Goal: Task Accomplishment & Management: Manage account settings

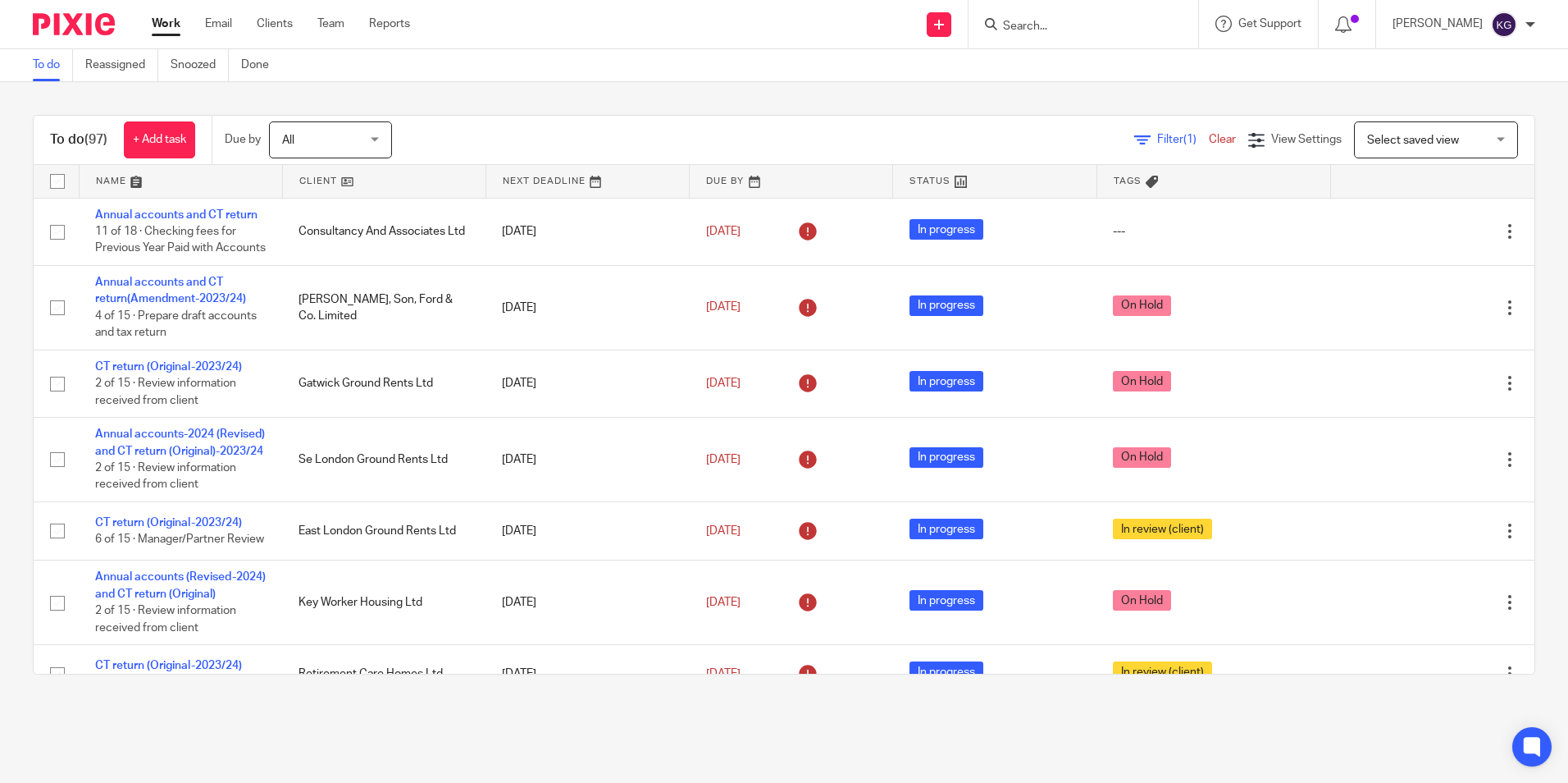
click at [1084, 24] on input "Search" at bounding box center [1075, 27] width 148 height 15
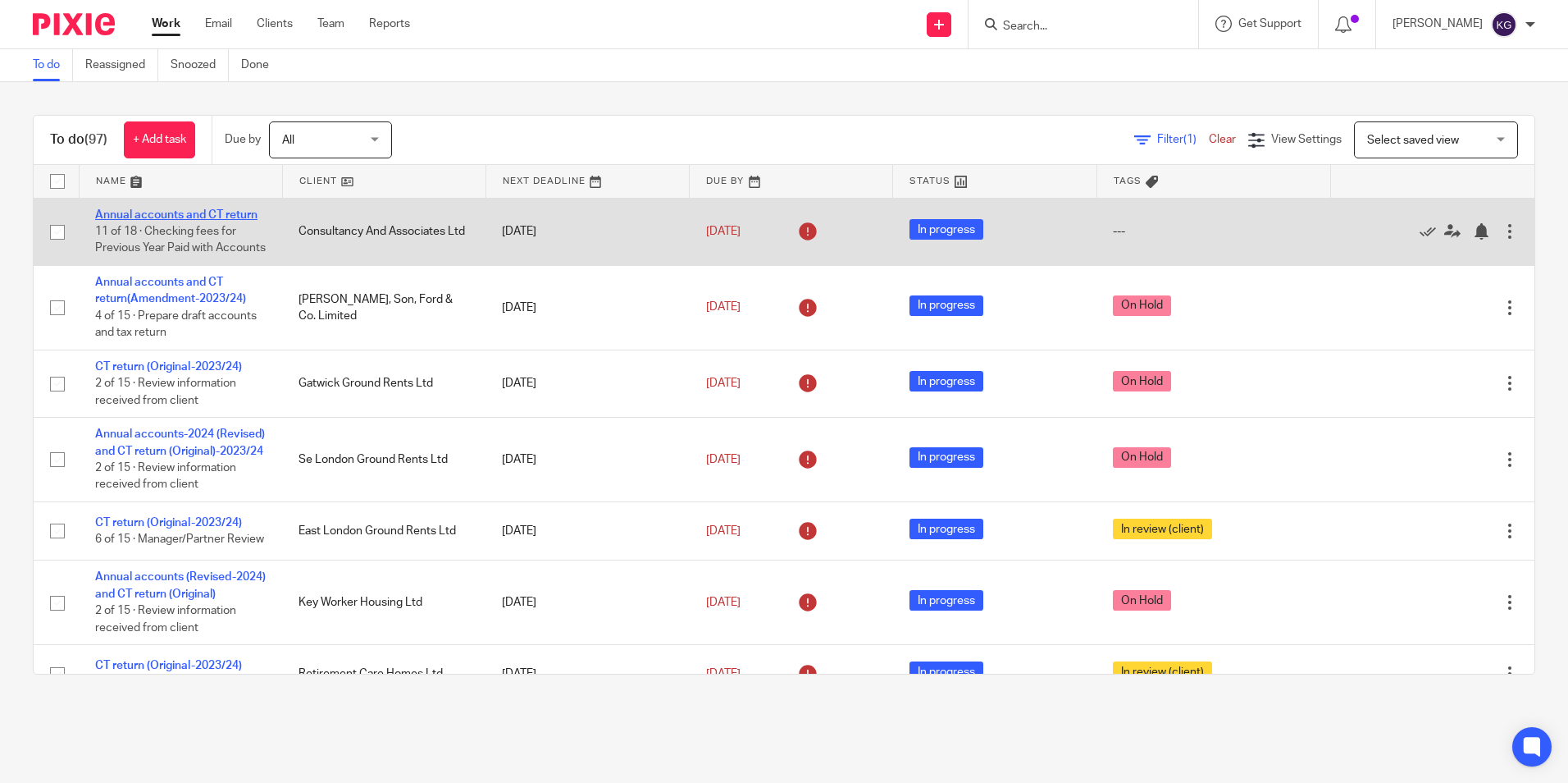
click at [236, 213] on link "Annual accounts and CT return" at bounding box center [176, 215] width 162 height 12
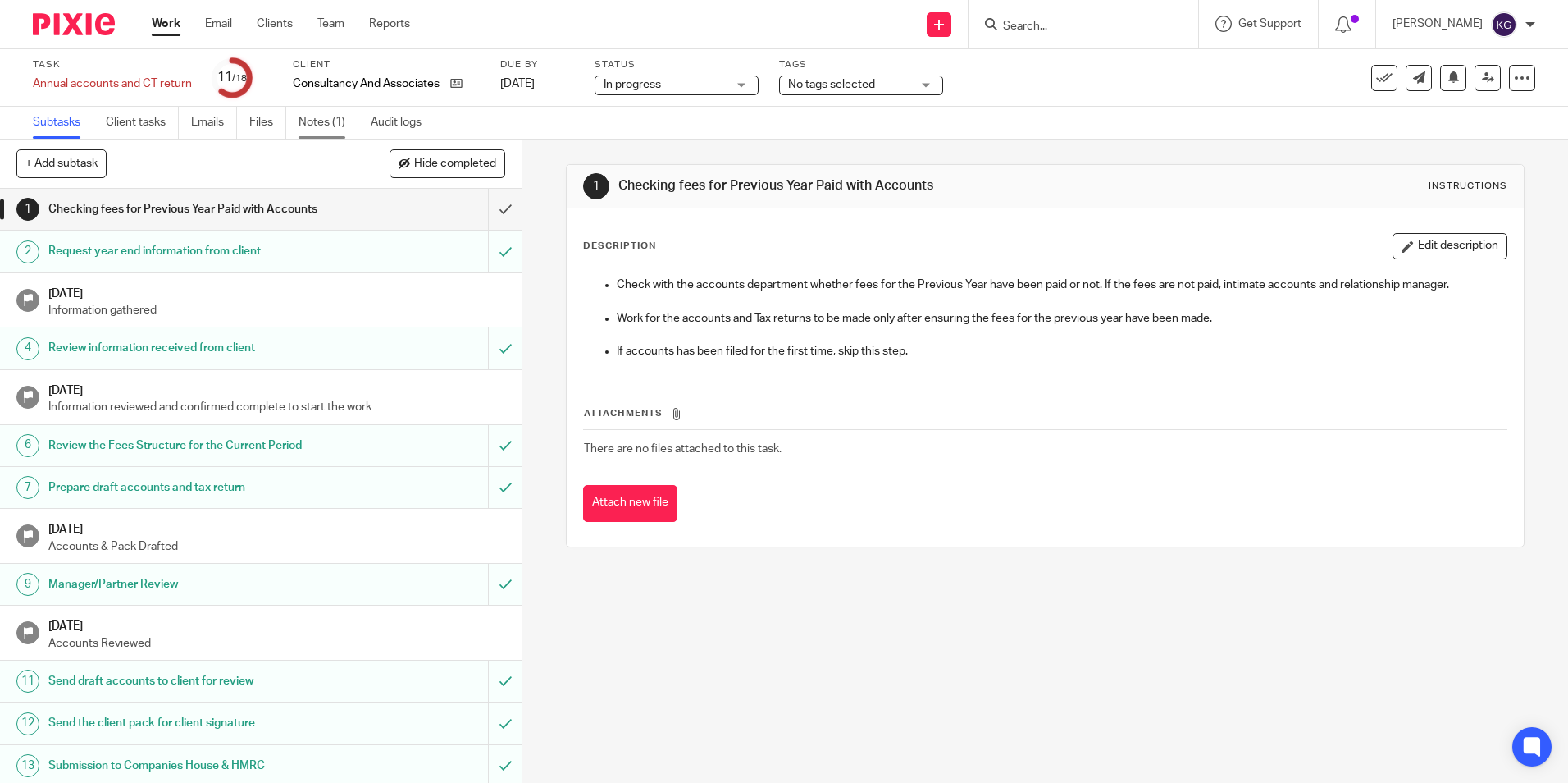
click at [314, 123] on link "Notes (1)" at bounding box center [328, 122] width 60 height 32
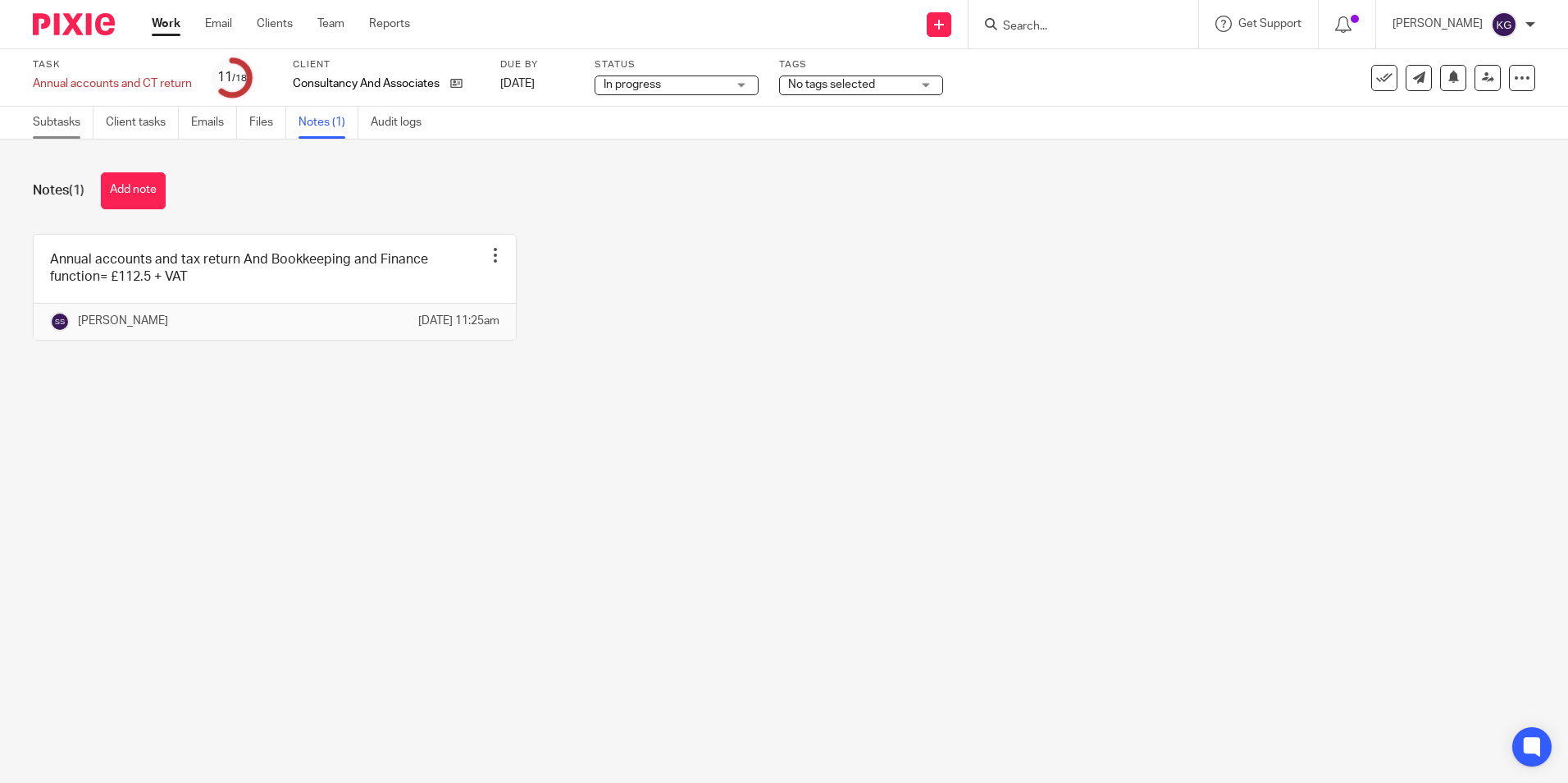
click at [75, 122] on link "Subtasks" at bounding box center [63, 122] width 61 height 32
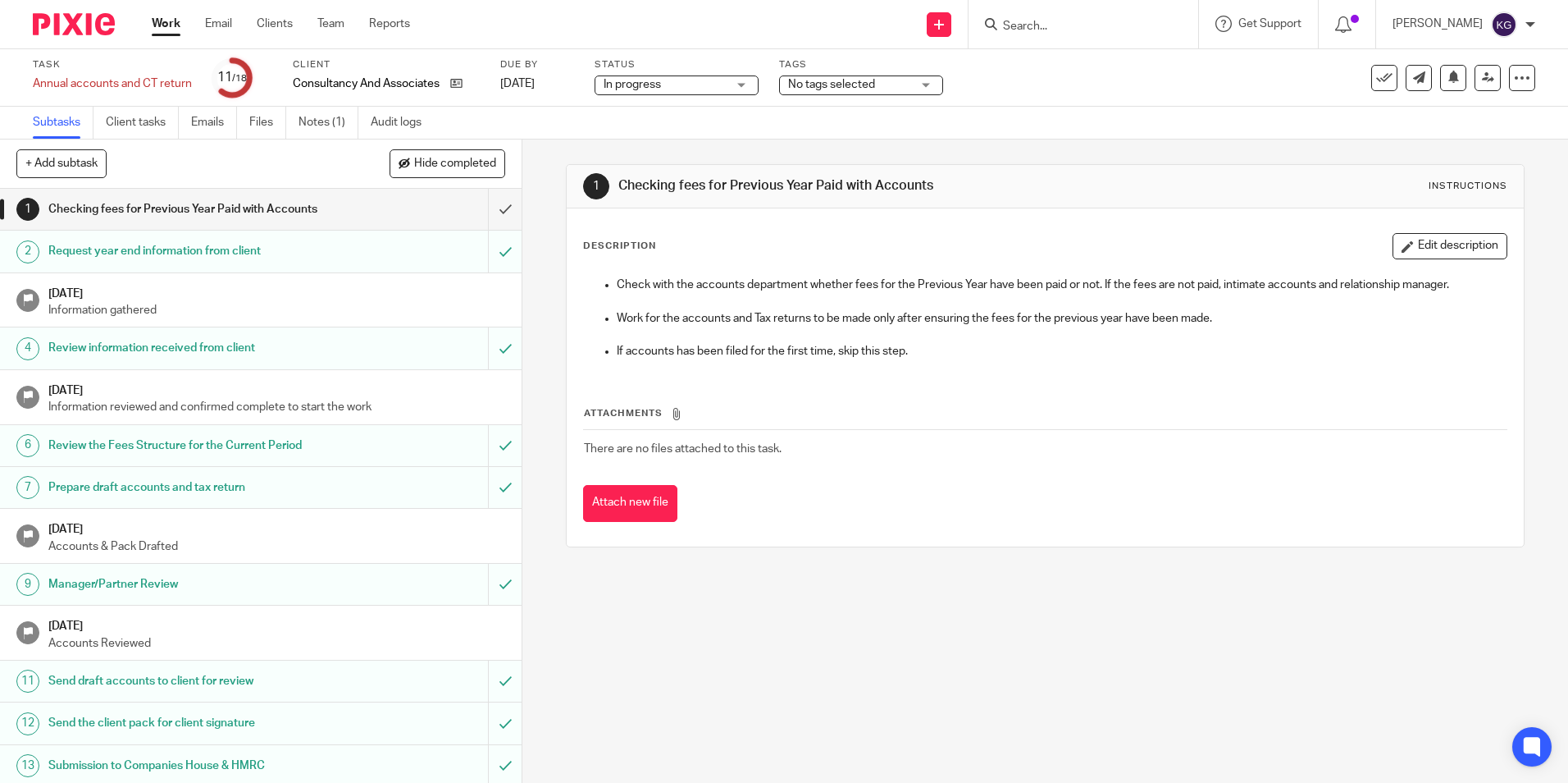
scroll to position [228, 0]
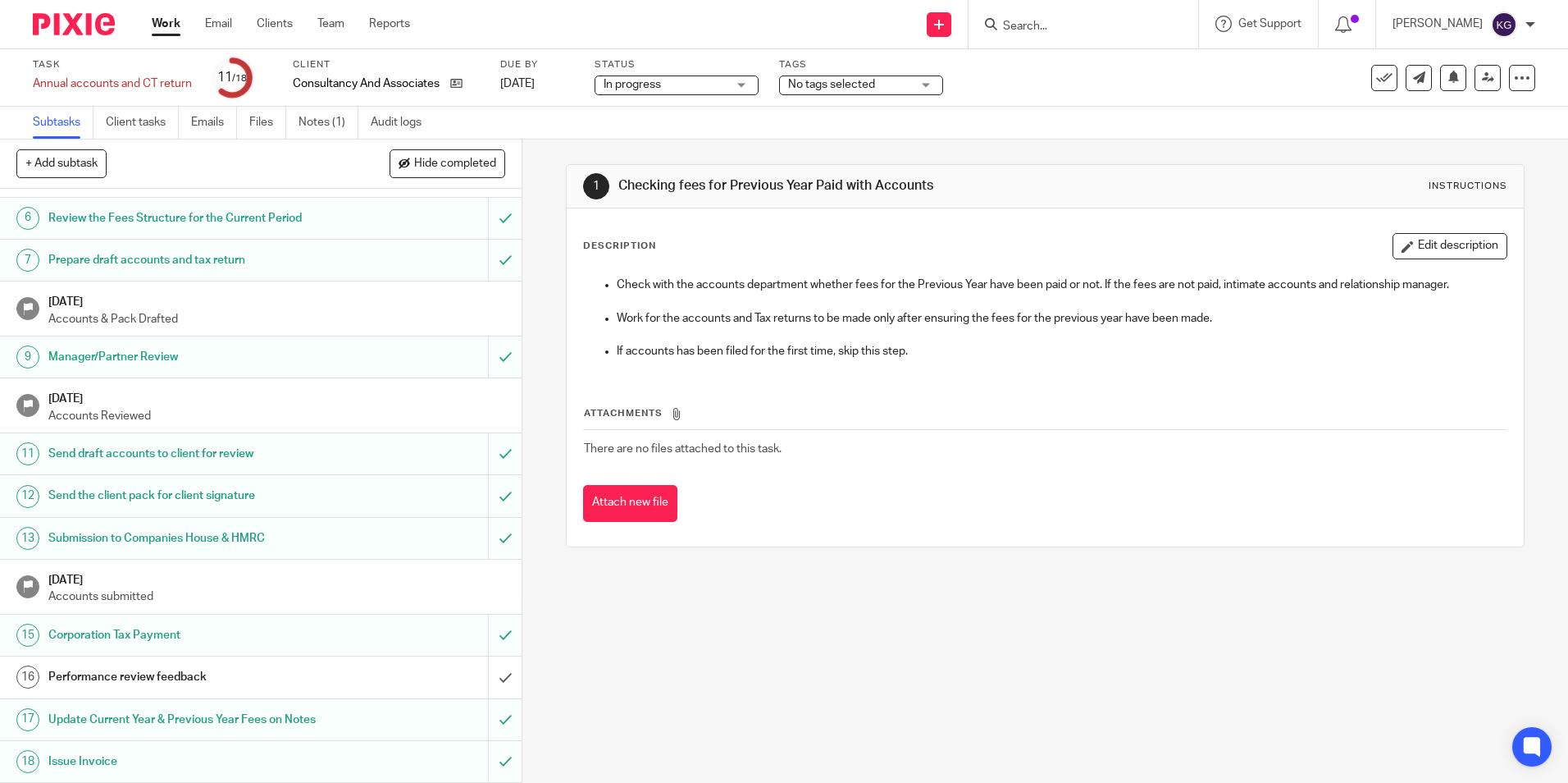
click at [228, 672] on h1 "Performance review feedback" at bounding box center [189, 677] width 282 height 24
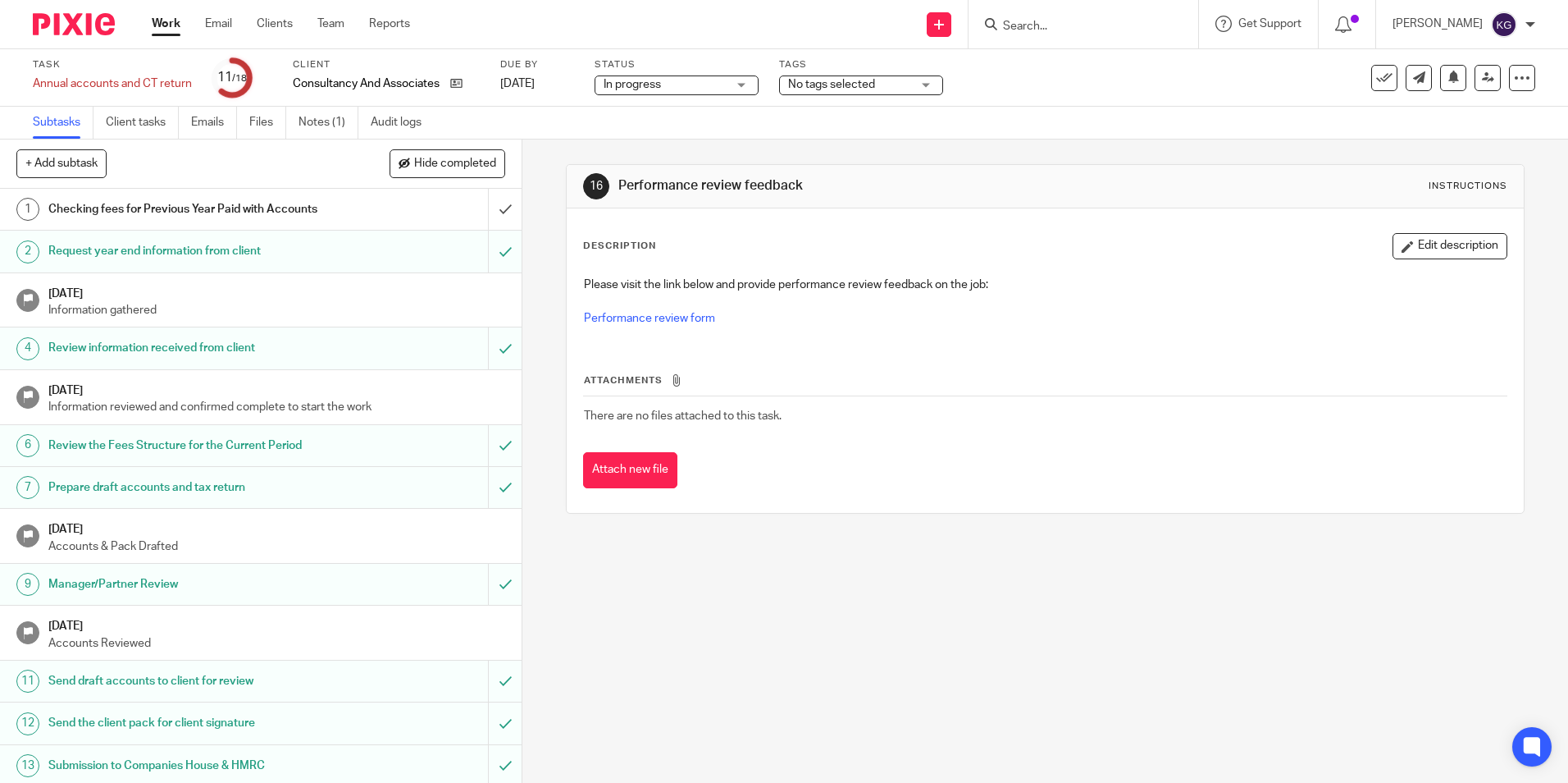
scroll to position [228, 0]
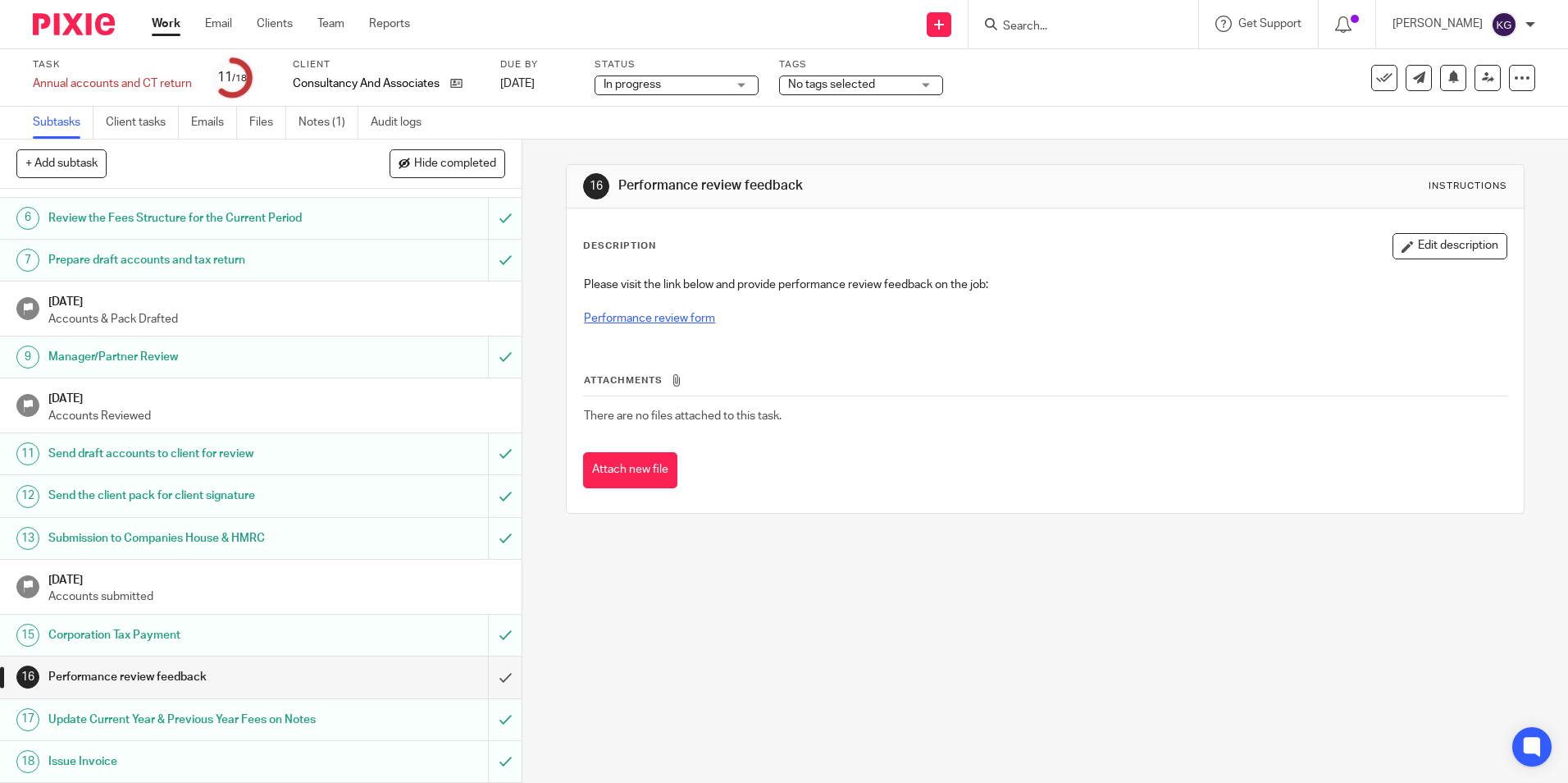
click at [684, 317] on link "Performance review form" at bounding box center [649, 318] width 131 height 12
click at [1113, 33] on input "Search" at bounding box center [1075, 27] width 148 height 15
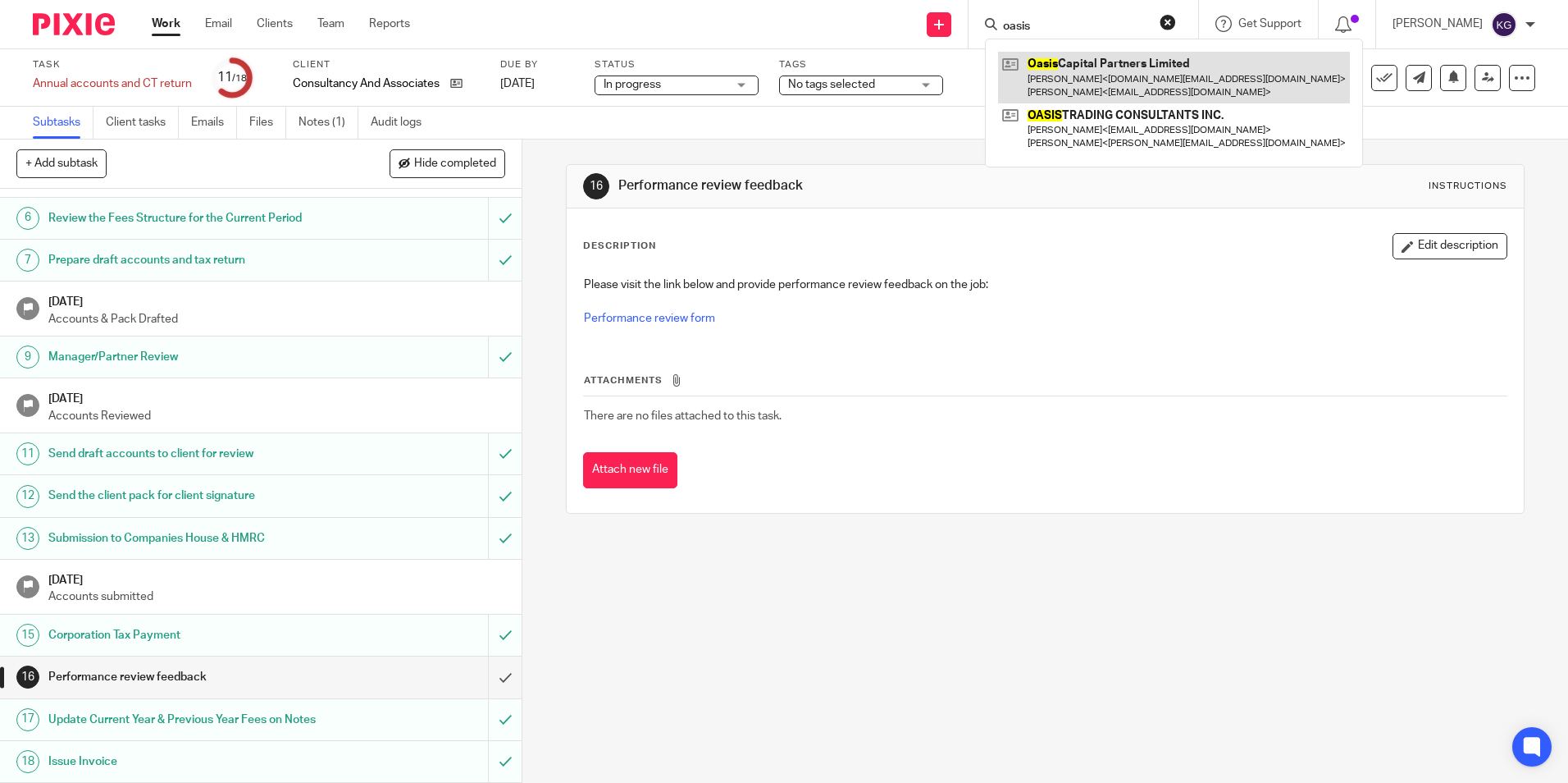
type input "oasis"
click at [1132, 70] on link at bounding box center [1174, 77] width 352 height 51
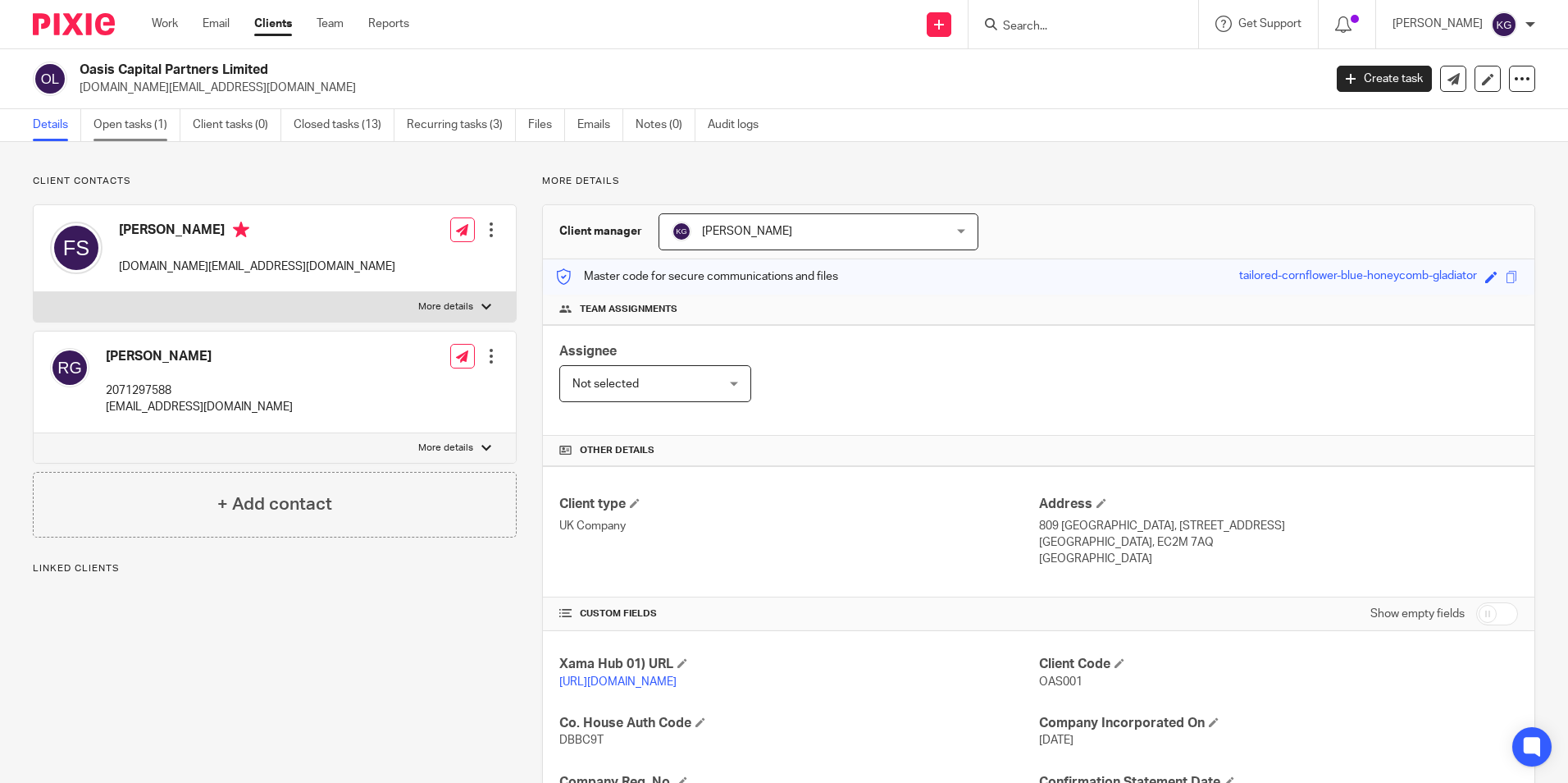
click at [156, 118] on link "Open tasks (1)" at bounding box center [137, 124] width 87 height 32
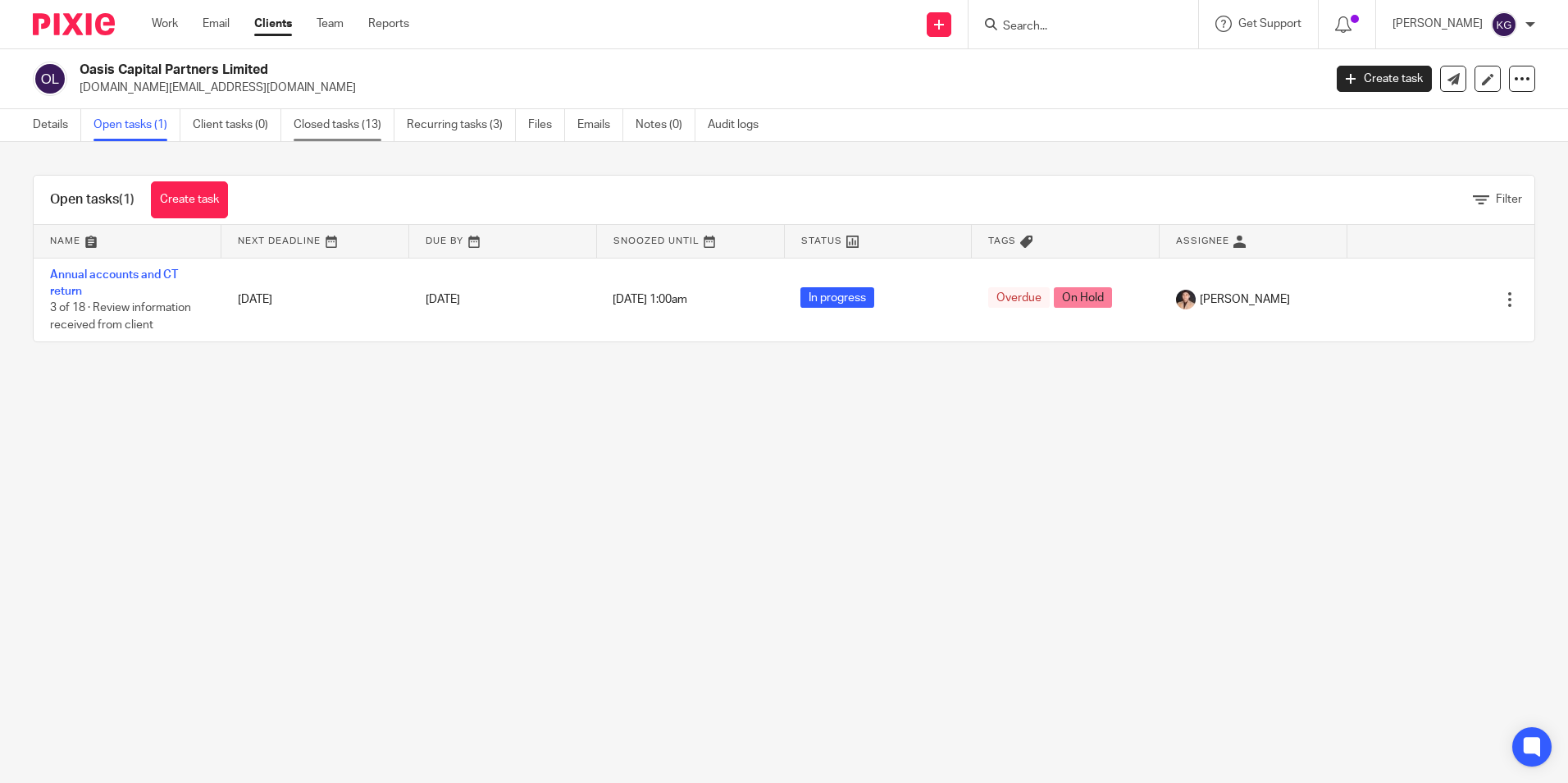
click at [321, 132] on link "Closed tasks (13)" at bounding box center [344, 124] width 101 height 32
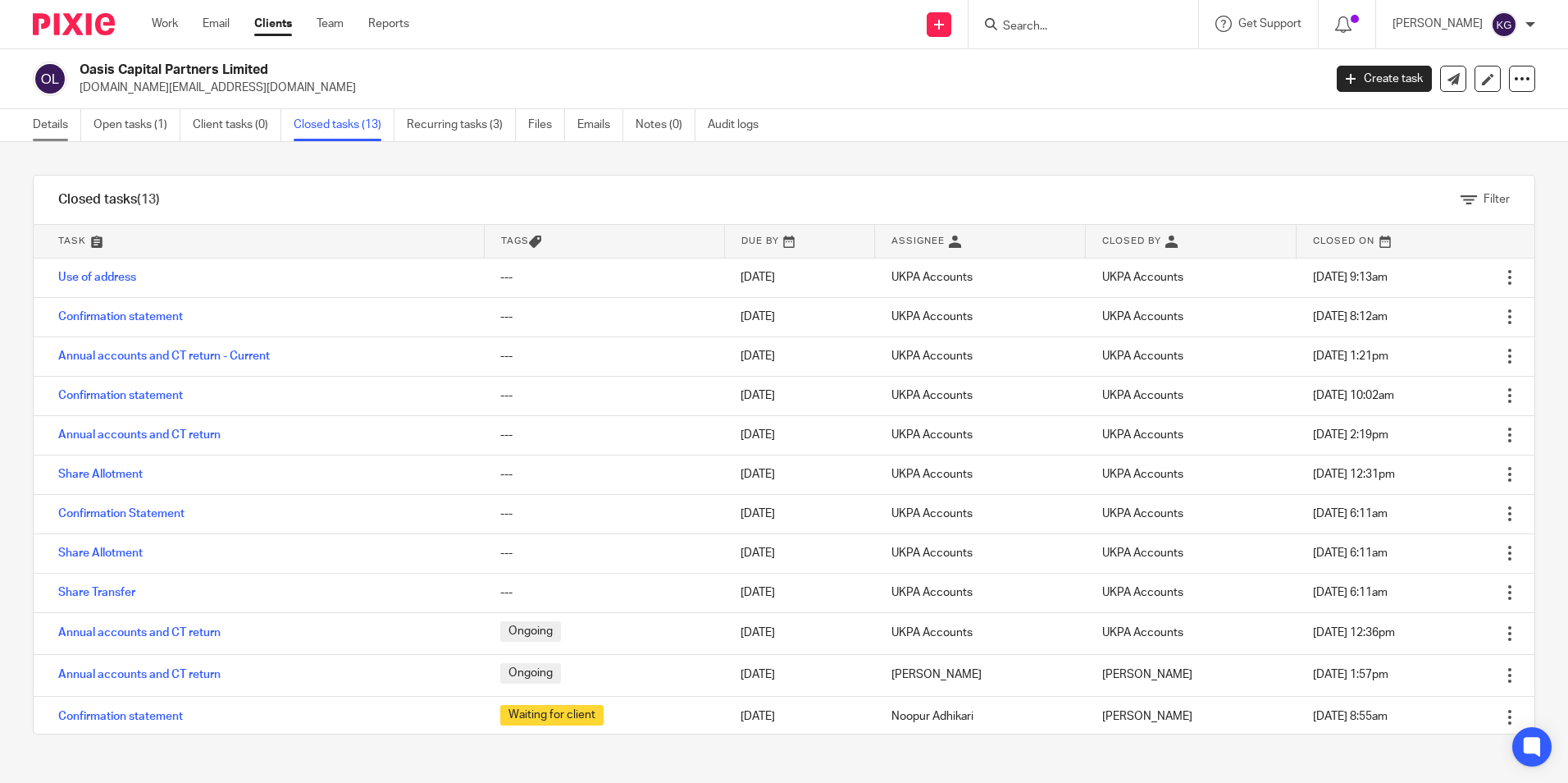
click at [63, 124] on link "Details" at bounding box center [56, 124] width 48 height 32
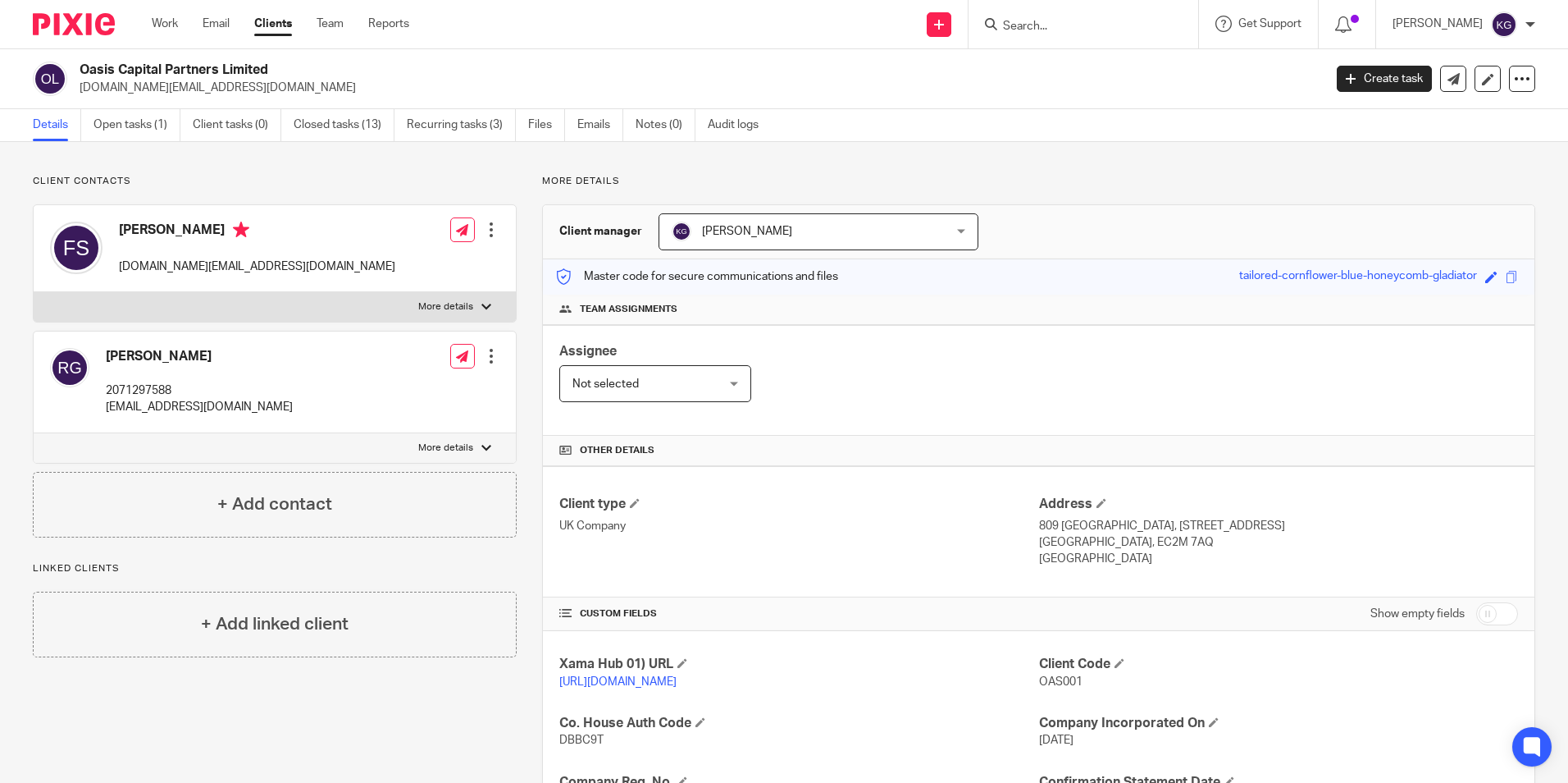
click at [1051, 21] on input "Search" at bounding box center [1075, 27] width 148 height 15
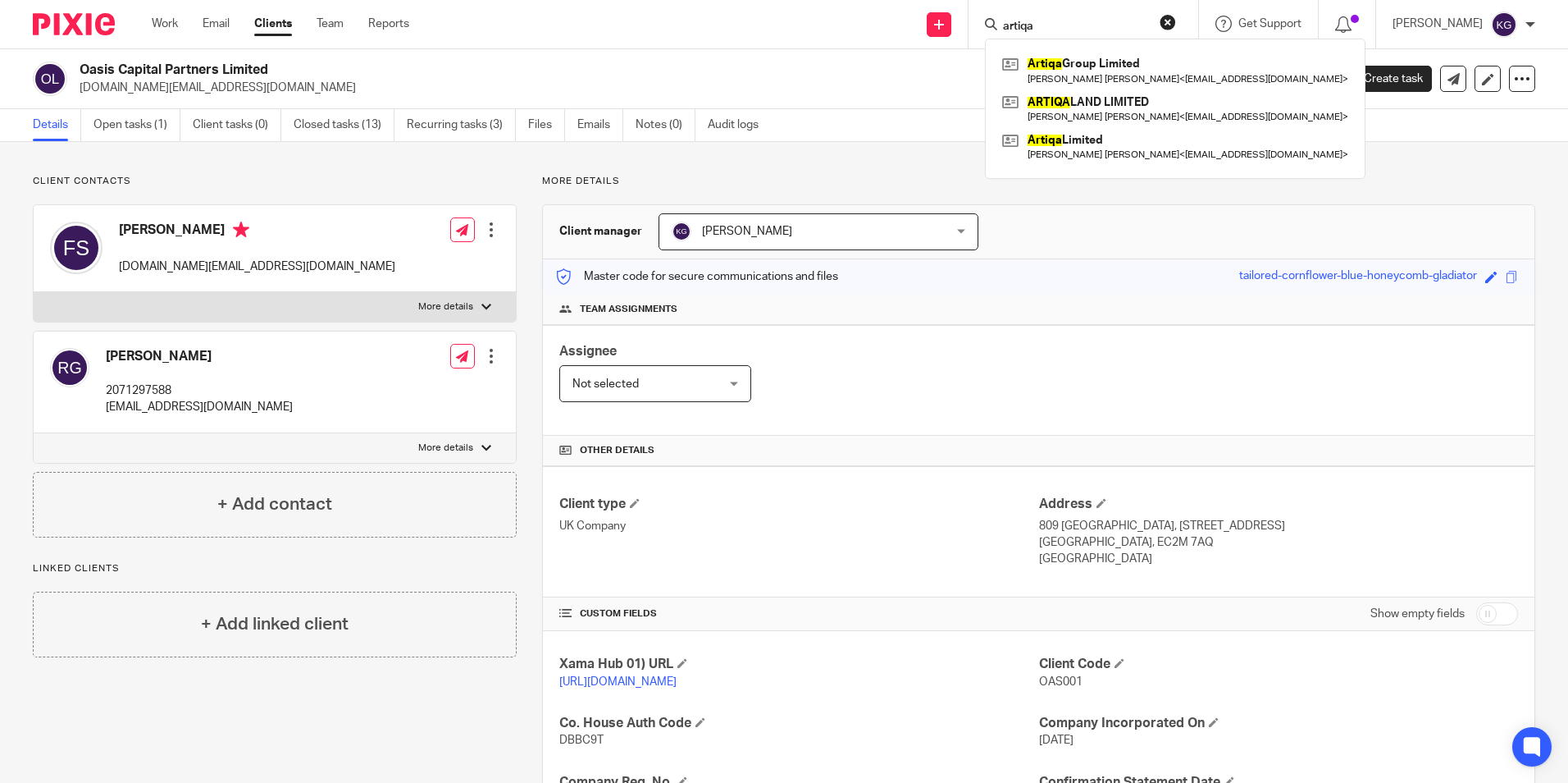
drag, startPoint x: 1051, startPoint y: 21, endPoint x: 992, endPoint y: 18, distance: 59.1
click at [992, 18] on div "artiqa Artiqa Group Limited [PERSON_NAME] [PERSON_NAME] < [EMAIL_ADDRESS][DOMAI…" at bounding box center [1083, 24] width 229 height 48
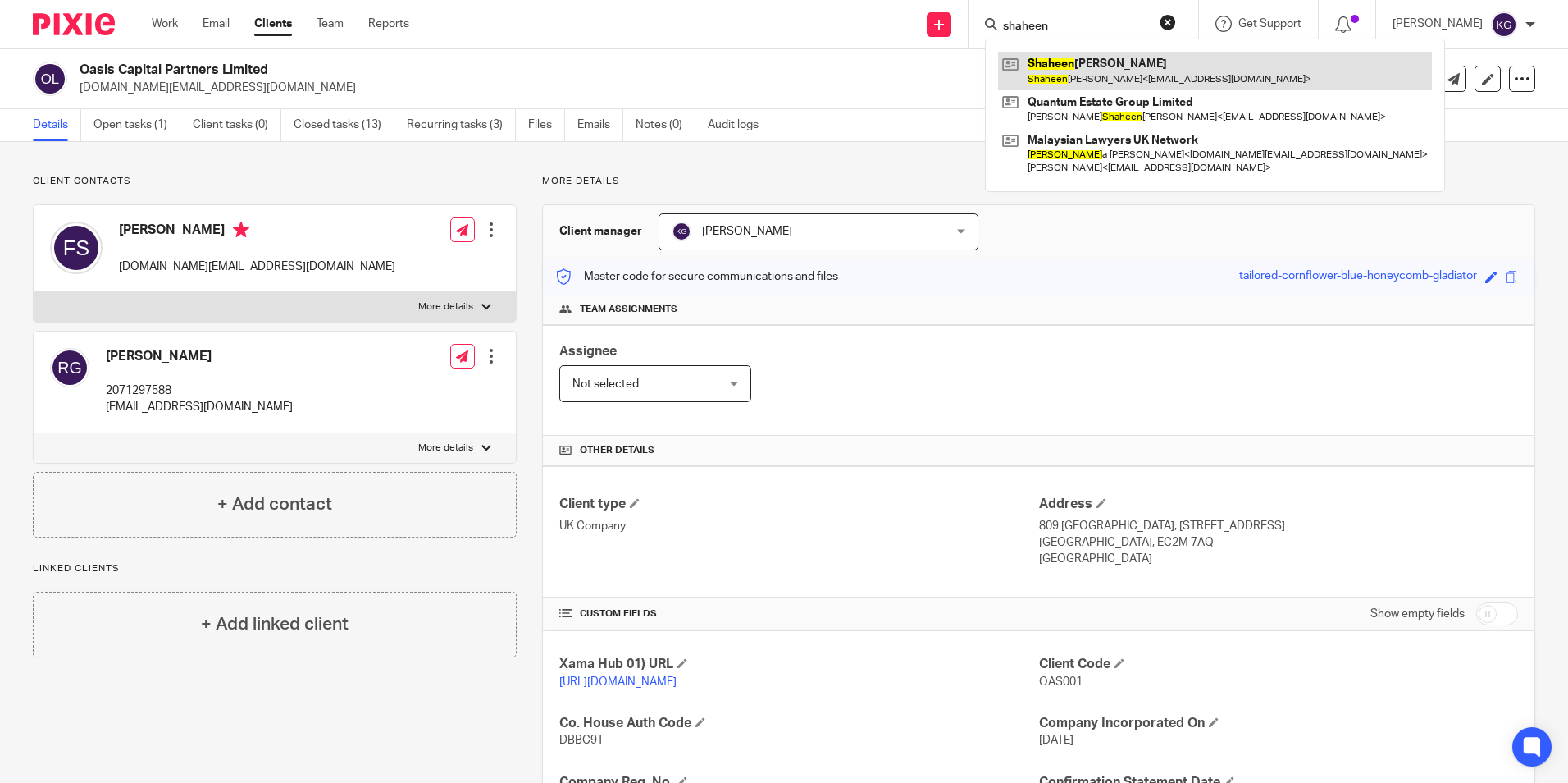
type input "shaheen"
click at [1142, 63] on link at bounding box center [1215, 71] width 433 height 38
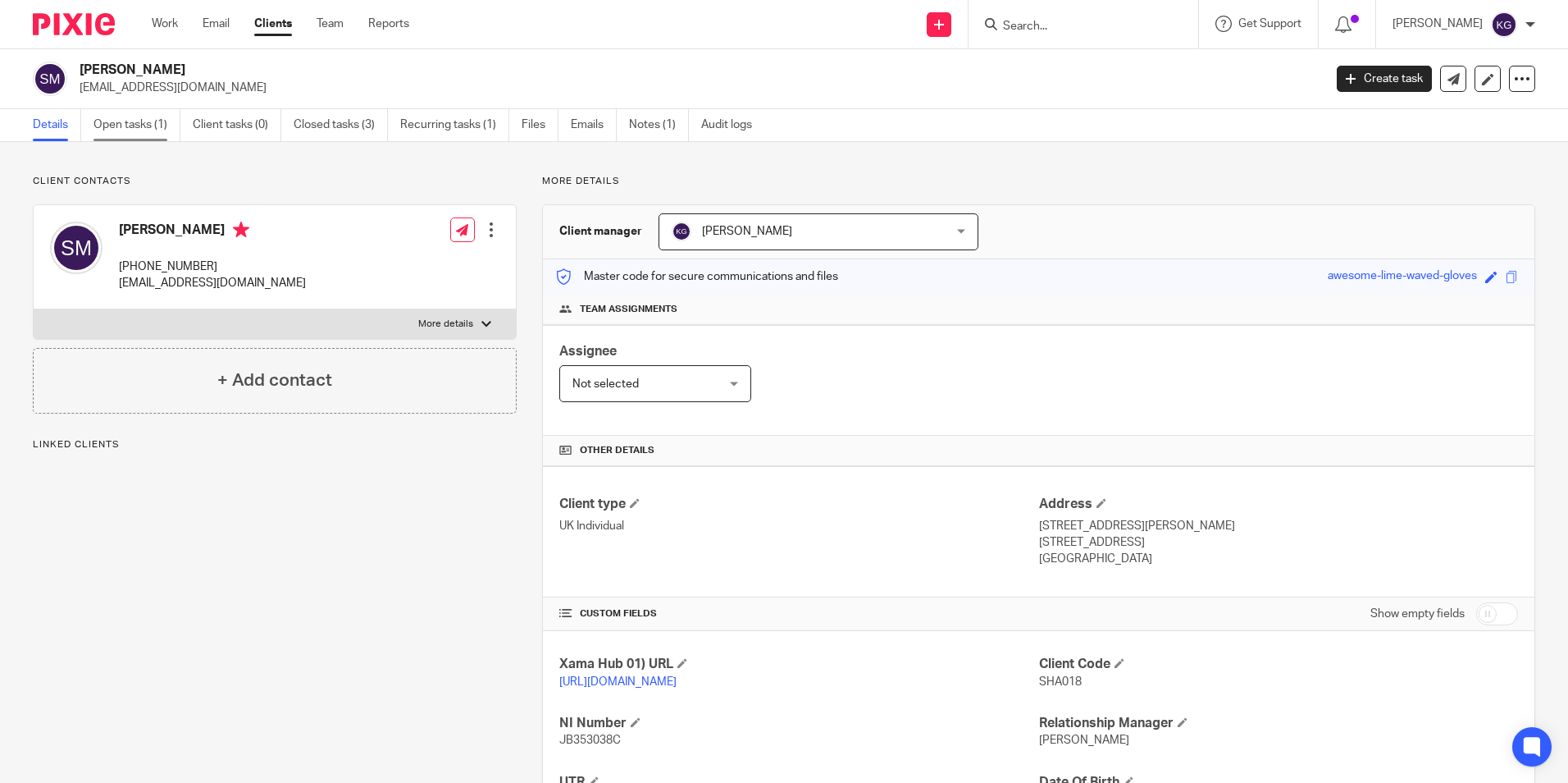
click at [137, 123] on link "Open tasks (1)" at bounding box center [137, 124] width 87 height 32
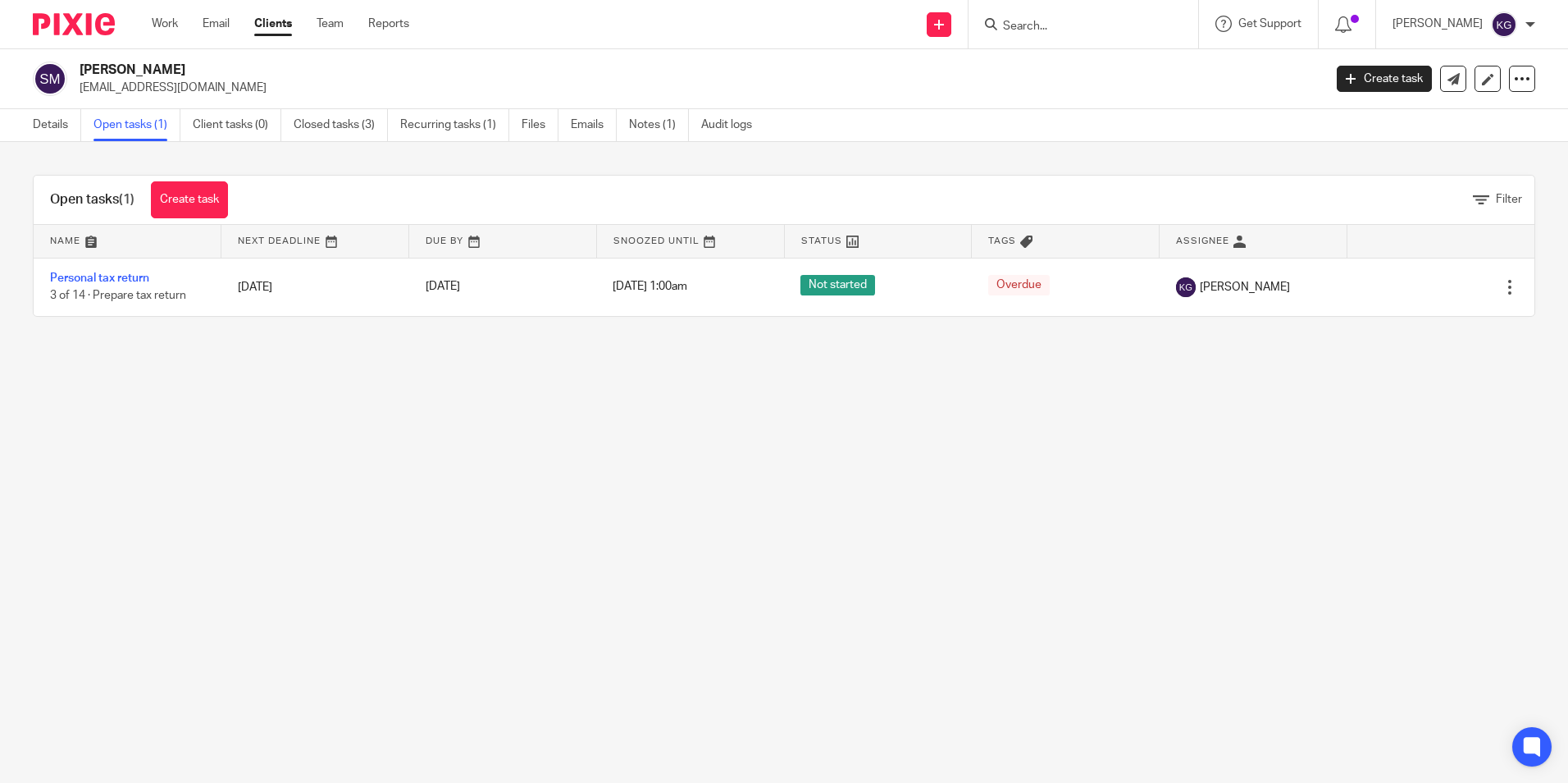
drag, startPoint x: 81, startPoint y: 70, endPoint x: 237, endPoint y: 73, distance: 156.0
click at [237, 73] on h2 "[PERSON_NAME]" at bounding box center [572, 70] width 986 height 17
copy h2 "[PERSON_NAME]"
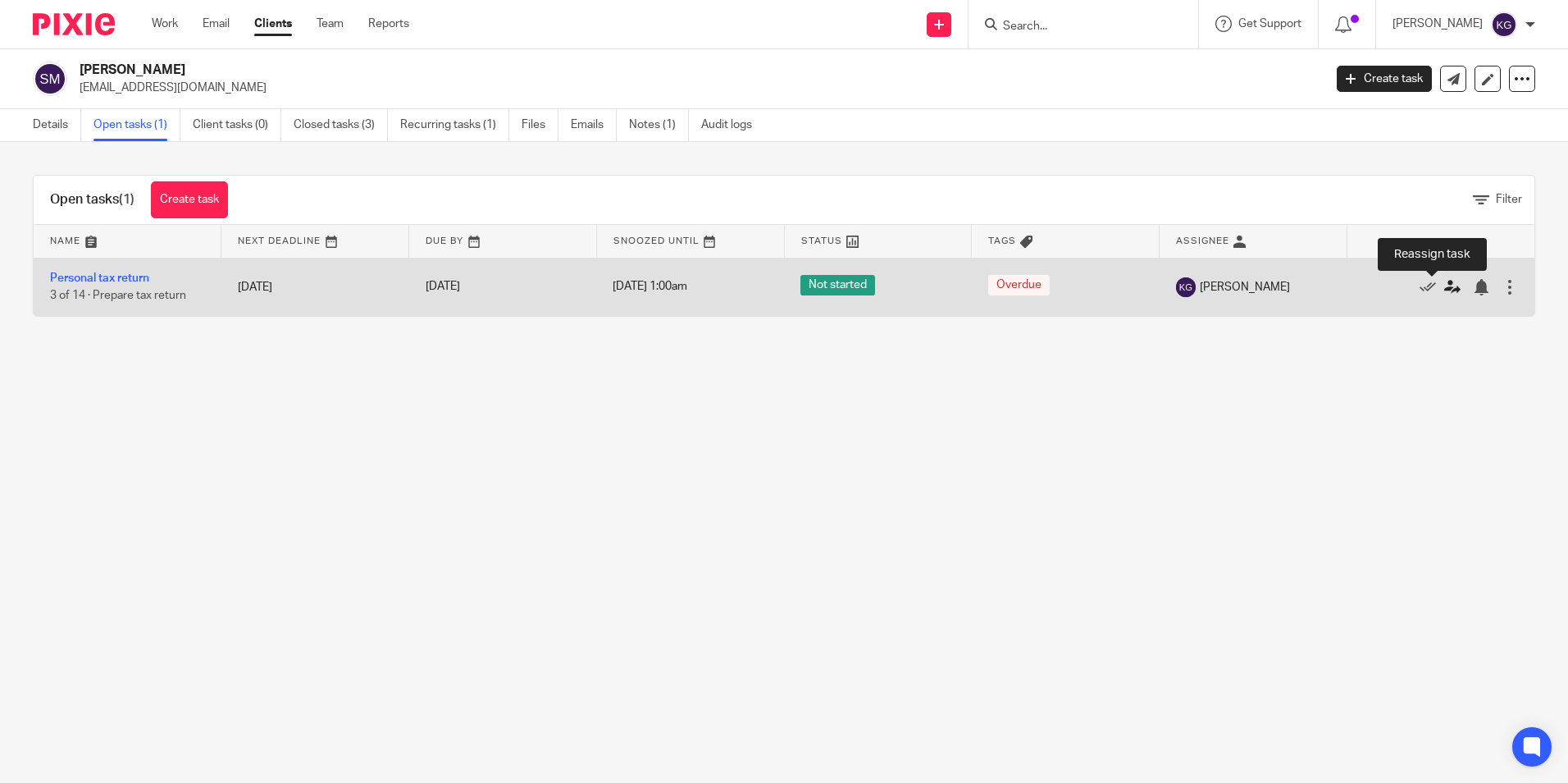
click at [1445, 290] on icon at bounding box center [1453, 288] width 16 height 16
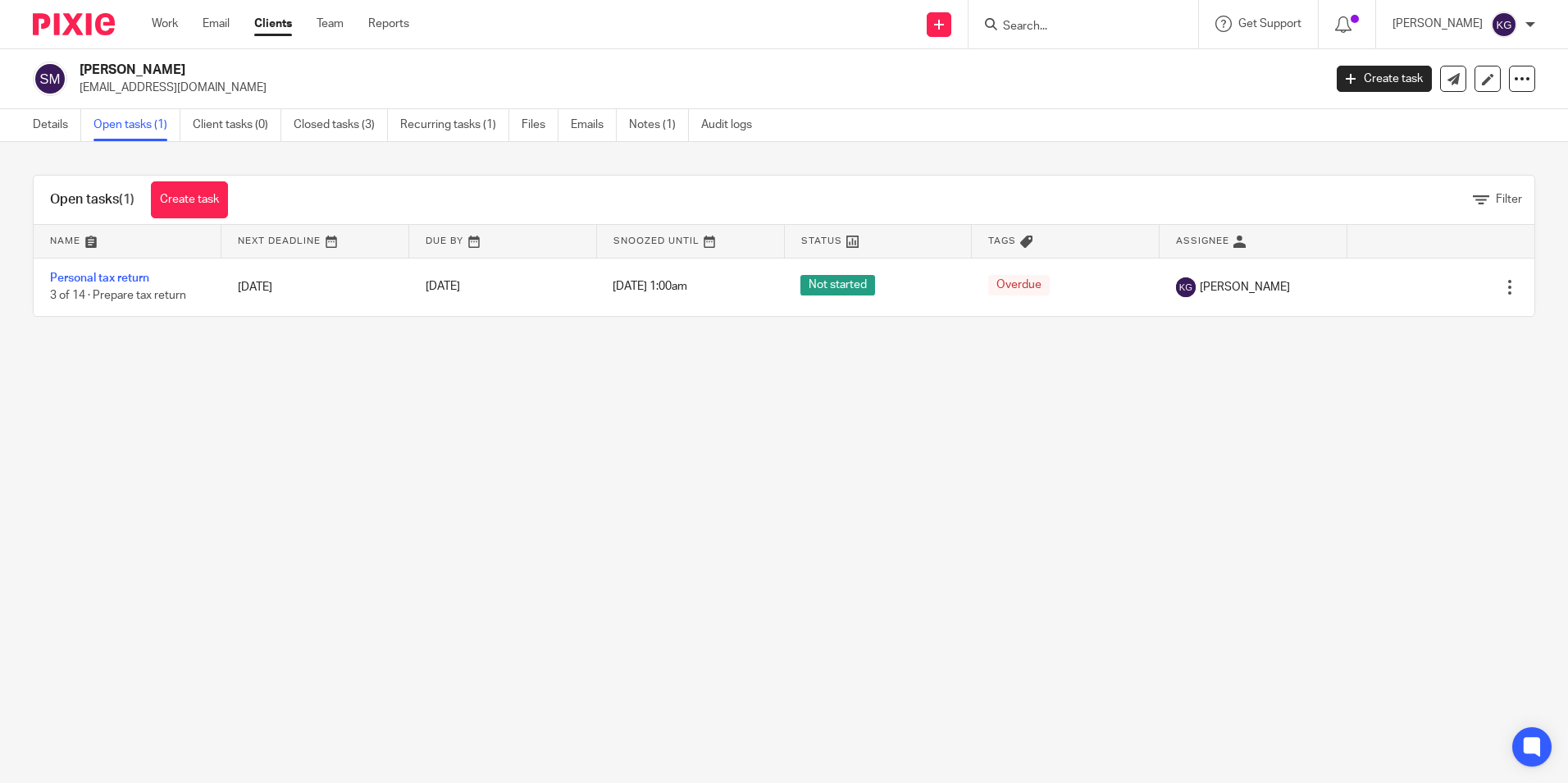
click at [1063, 24] on input "Search" at bounding box center [1075, 27] width 148 height 15
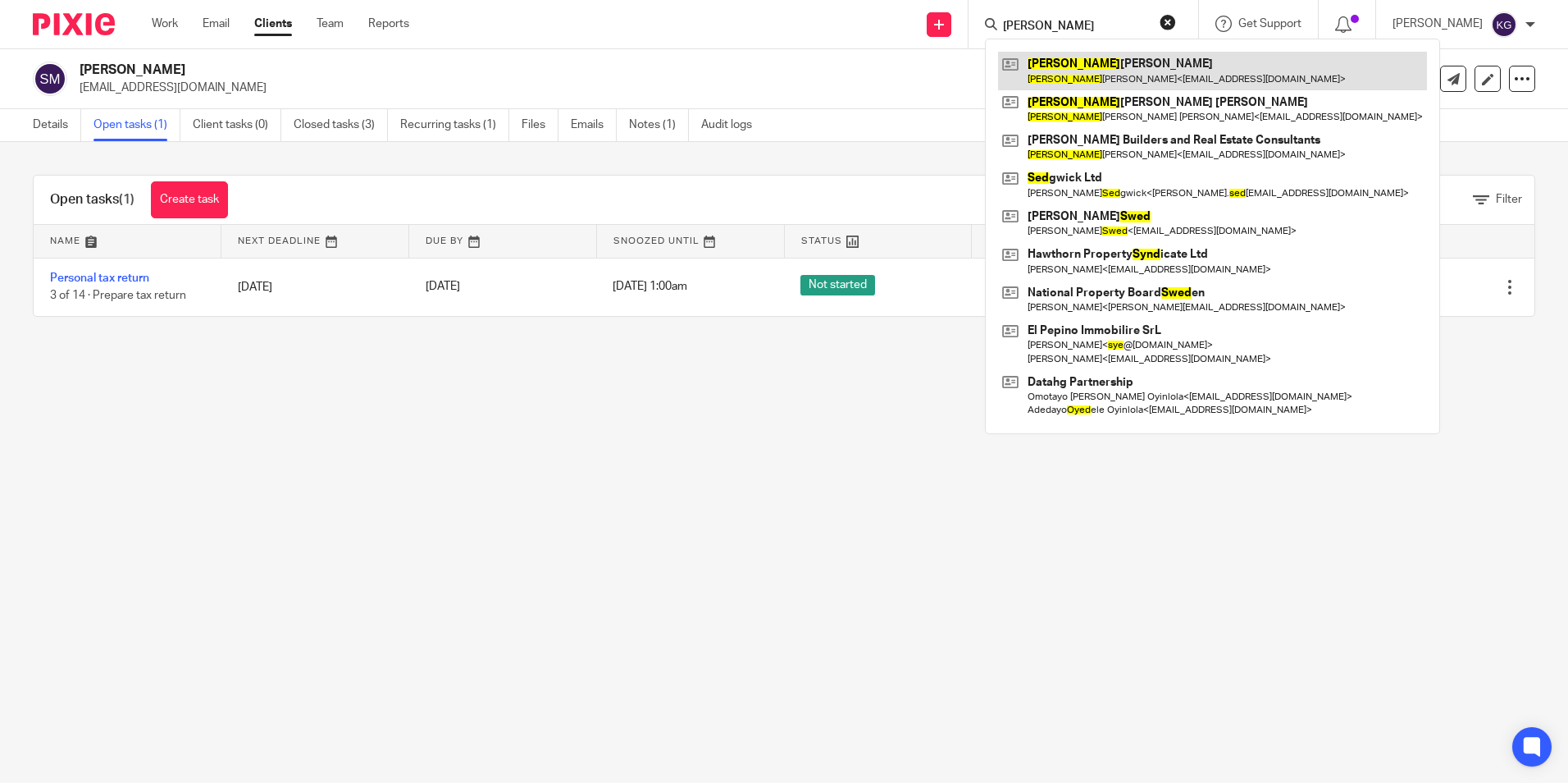
type input "syed"
click at [1076, 56] on link at bounding box center [1213, 71] width 429 height 38
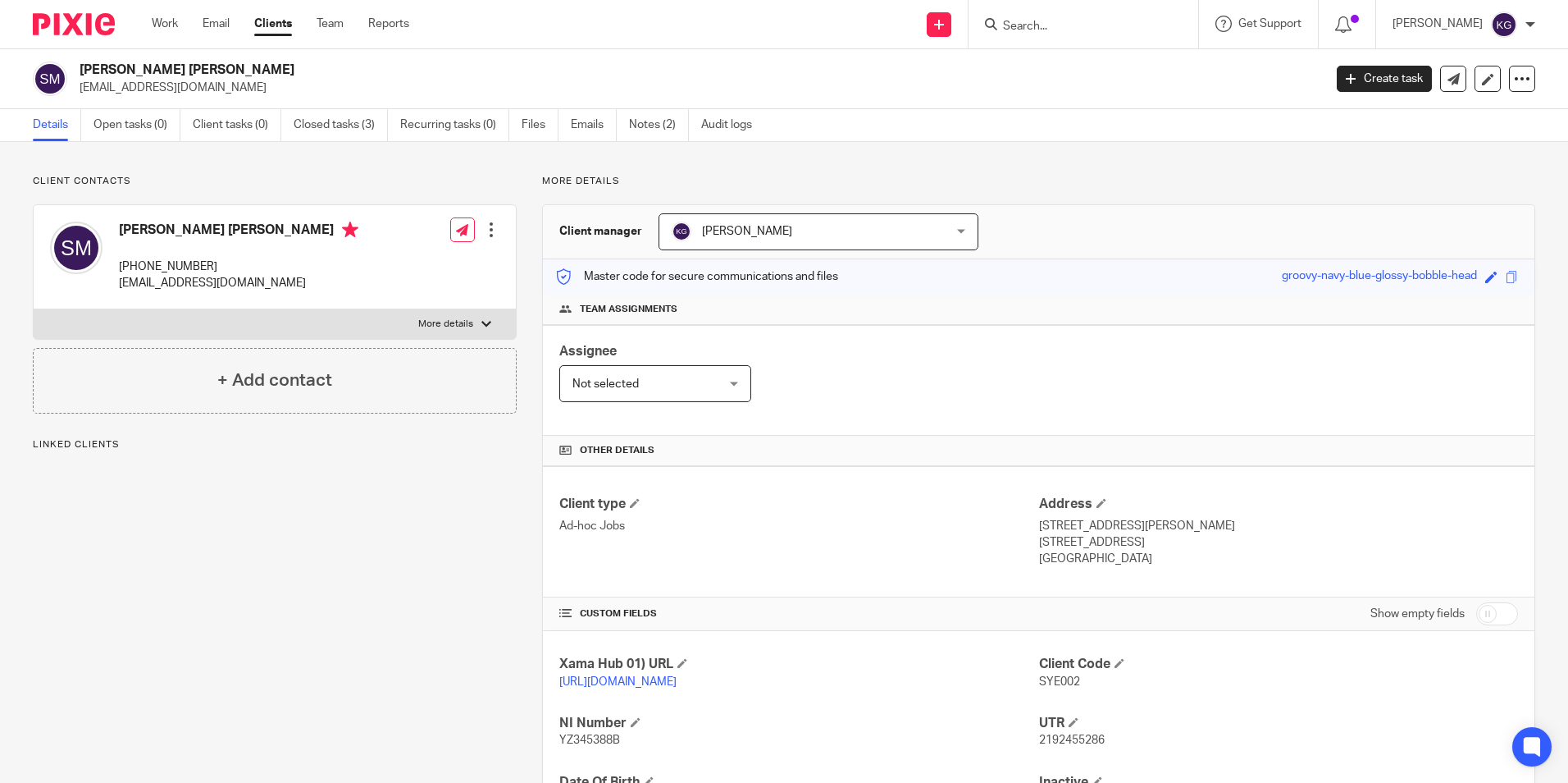
drag, startPoint x: 78, startPoint y: 64, endPoint x: 210, endPoint y: 58, distance: 132.1
click at [210, 58] on div "[PERSON_NAME] [PERSON_NAME] [EMAIL_ADDRESS][DOMAIN_NAME] Create task Update fro…" at bounding box center [784, 79] width 1568 height 60
drag, startPoint x: 210, startPoint y: 58, endPoint x: 158, endPoint y: 124, distance: 84.0
click at [158, 124] on link "Open tasks (0)" at bounding box center [137, 124] width 87 height 32
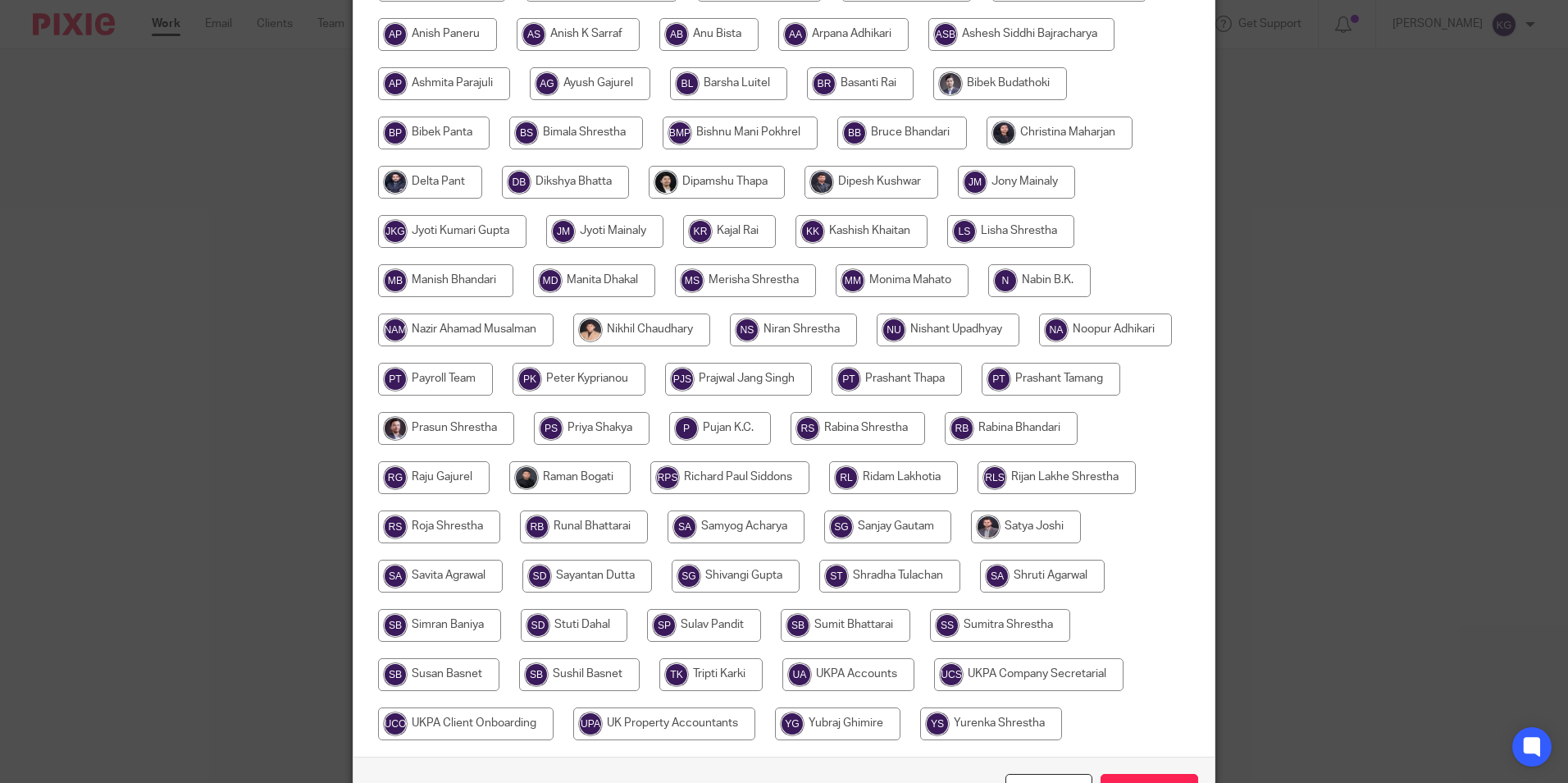
scroll to position [410, 0]
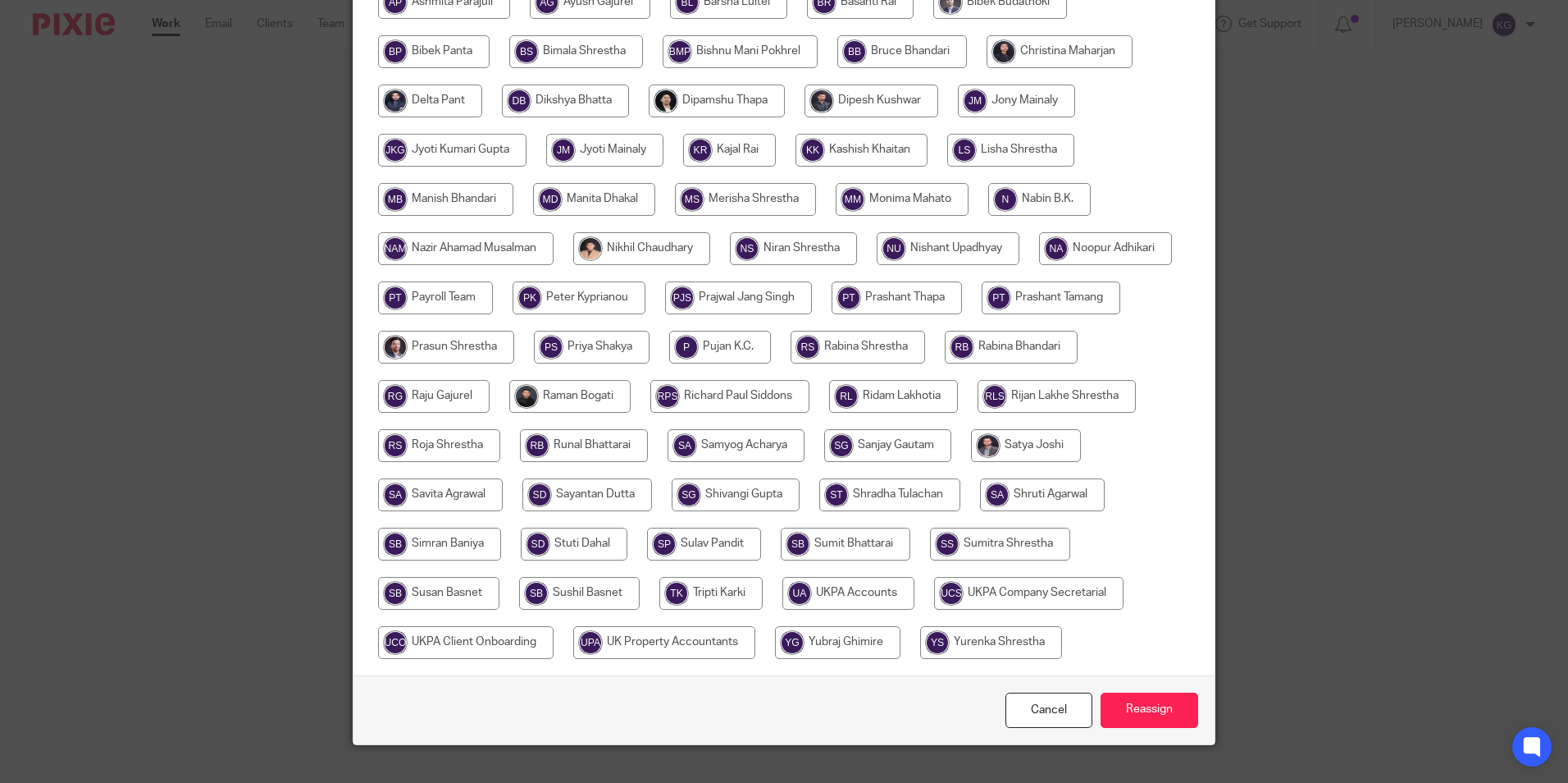
click at [554, 654] on input "radio" at bounding box center [466, 642] width 176 height 33
radio input "true"
click at [1171, 728] on input "Reassign" at bounding box center [1150, 710] width 98 height 35
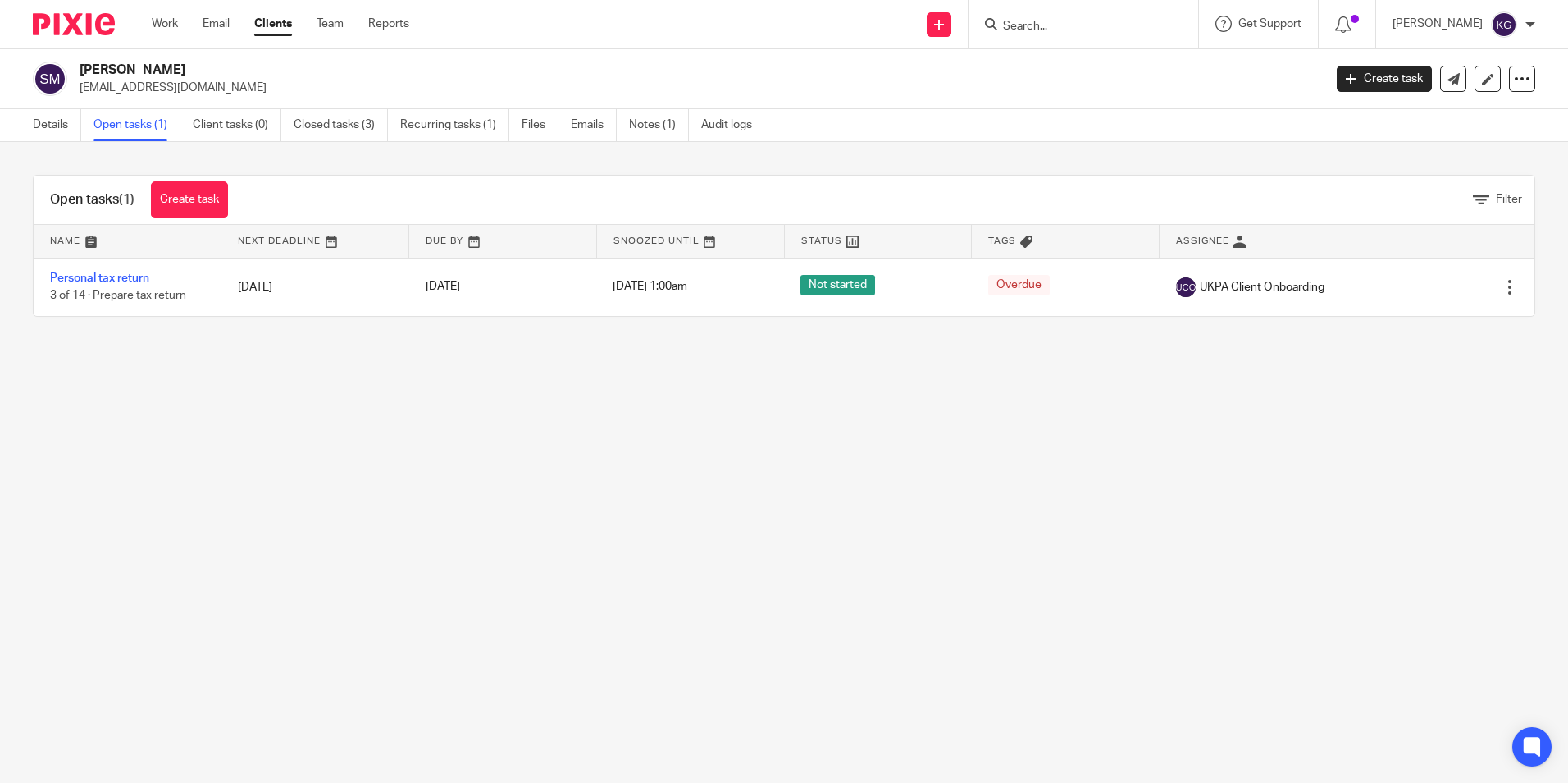
click at [1014, 20] on input "Search" at bounding box center [1075, 27] width 148 height 15
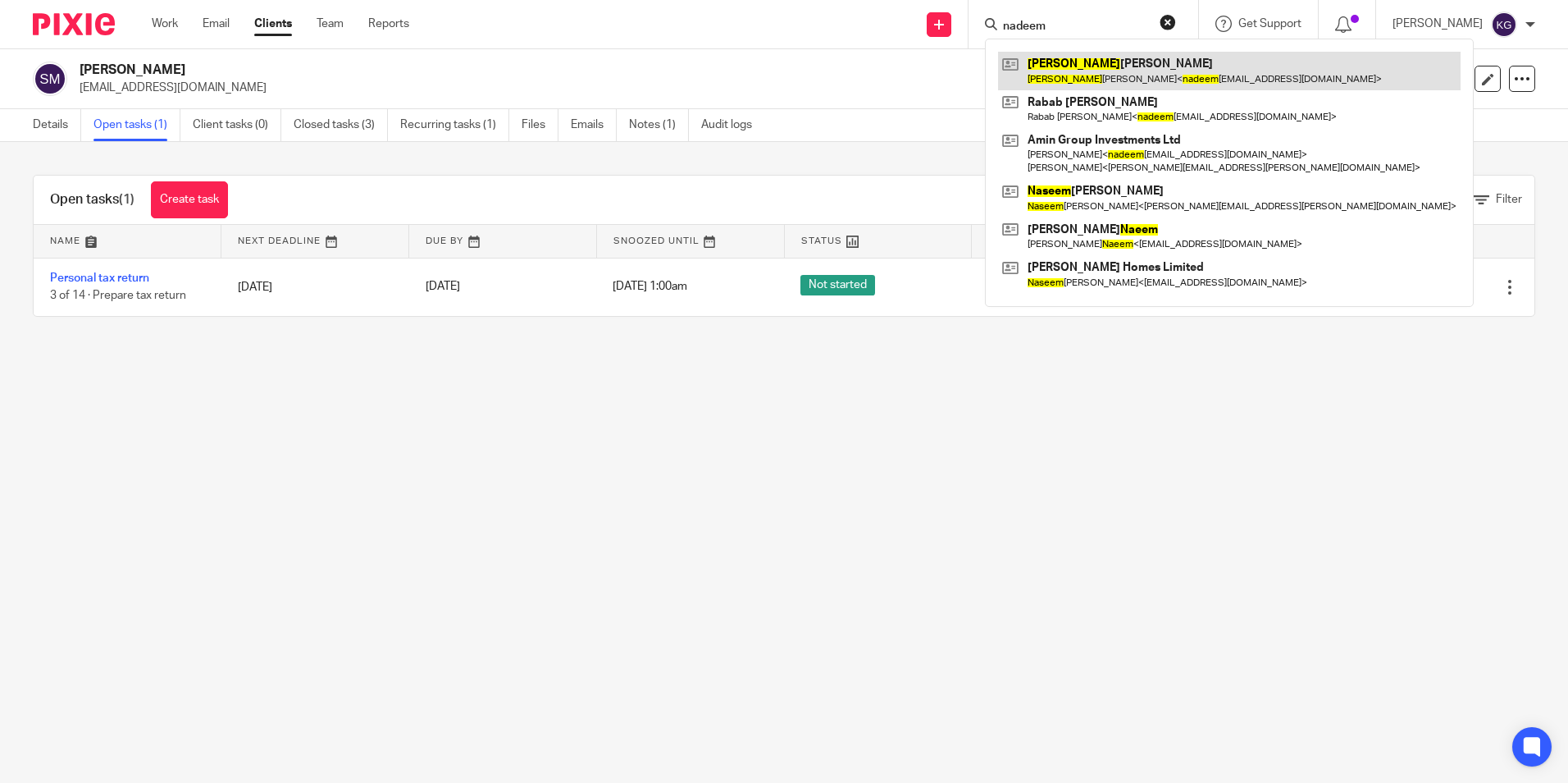
type input "nadeem"
click at [1052, 75] on link at bounding box center [1230, 71] width 463 height 38
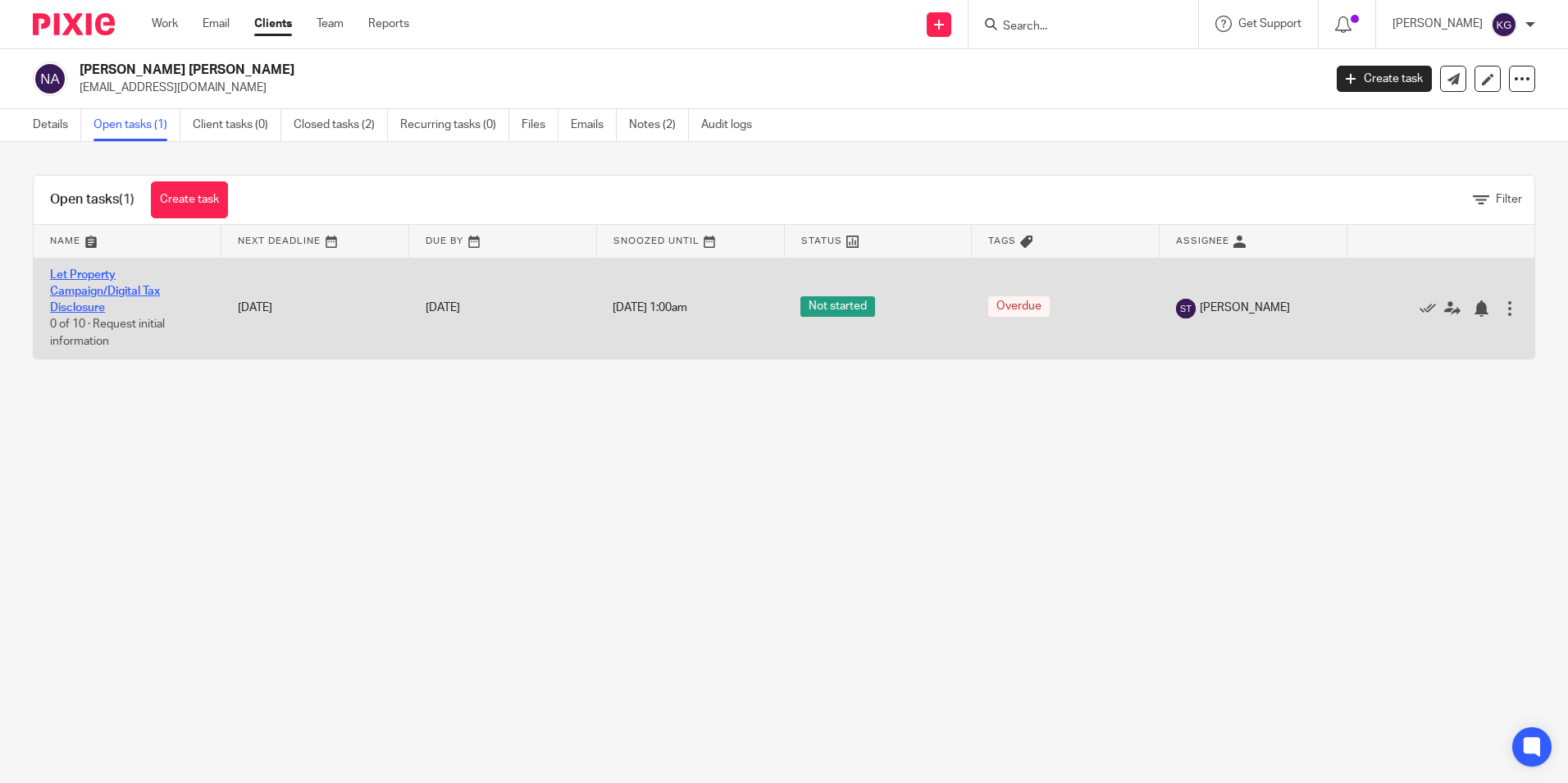
click at [82, 288] on link "Let Property Campaign/Digital Tax Disclosure" at bounding box center [104, 292] width 110 height 45
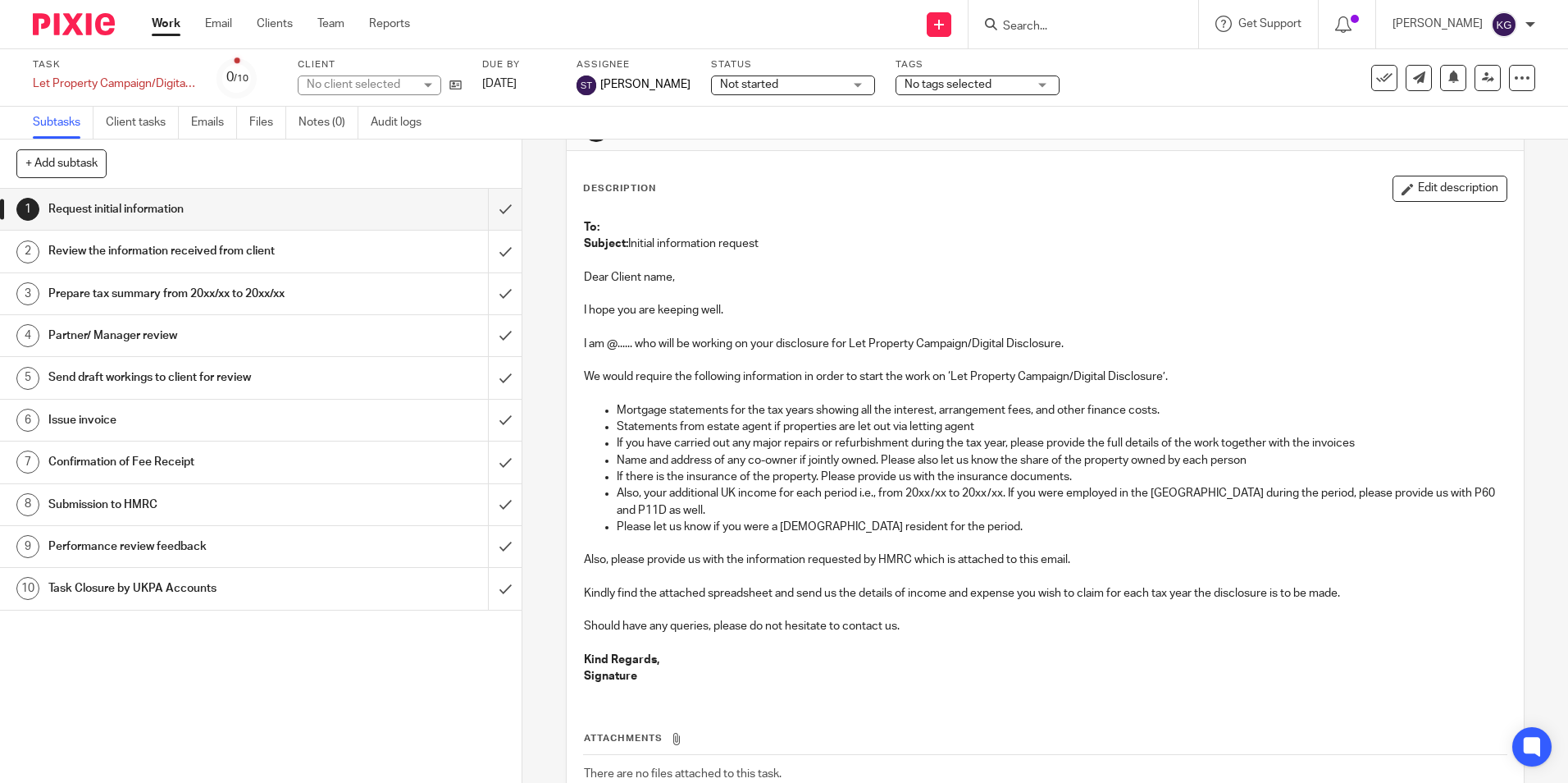
scroll to position [82, 0]
